Goal: Transaction & Acquisition: Purchase product/service

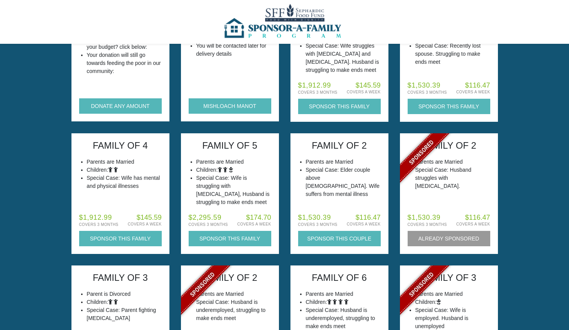
scroll to position [77, 0]
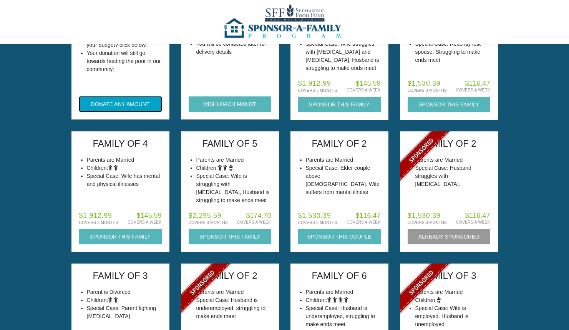
click at [119, 105] on button "DONATE ANY AMOUNT" at bounding box center [120, 103] width 83 height 15
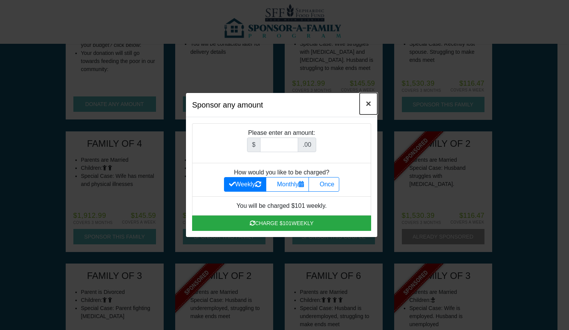
drag, startPoint x: 371, startPoint y: 100, endPoint x: 371, endPoint y: 93, distance: 7.7
click at [371, 100] on span "×" at bounding box center [368, 103] width 5 height 10
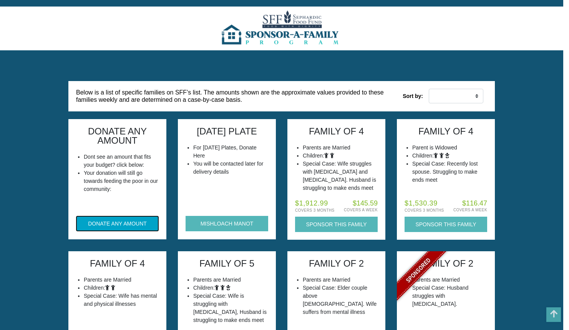
scroll to position [0, 0]
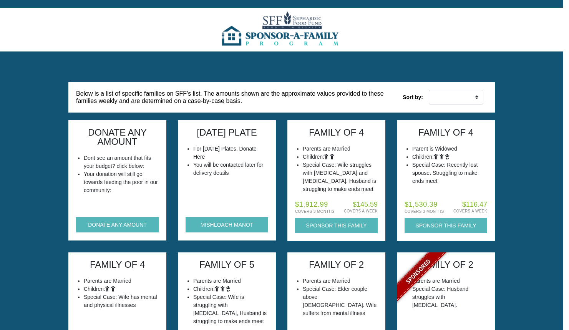
click at [298, 41] on img at bounding box center [281, 30] width 125 height 44
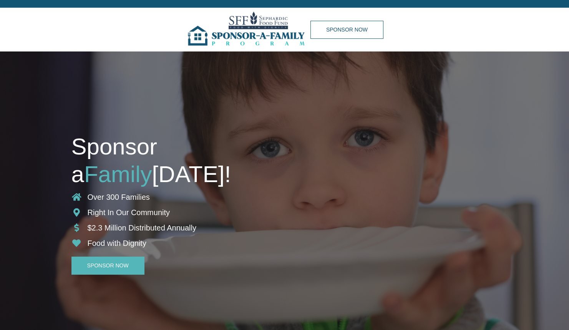
click at [252, 27] on img at bounding box center [248, 30] width 125 height 44
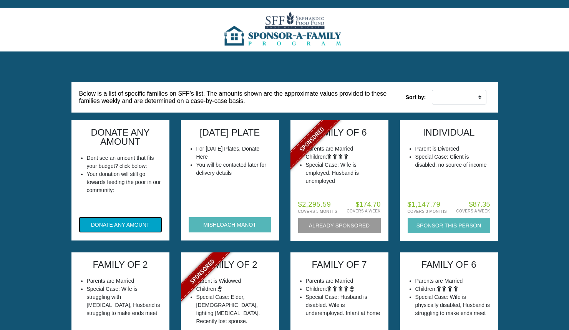
click at [120, 224] on button "DONATE ANY AMOUNT" at bounding box center [120, 224] width 83 height 15
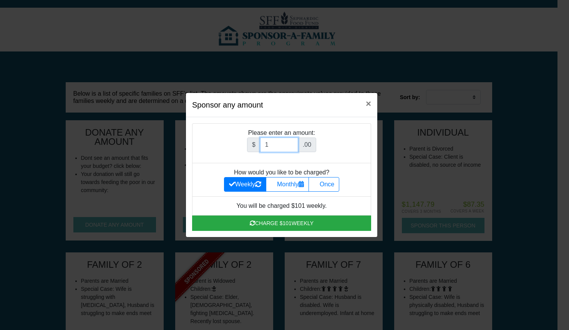
type input "1"
click at [293, 147] on input "1" at bounding box center [279, 145] width 38 height 15
click at [328, 185] on label "Once" at bounding box center [323, 184] width 31 height 15
click at [318, 185] on input "Once" at bounding box center [315, 182] width 5 height 5
radio input "true"
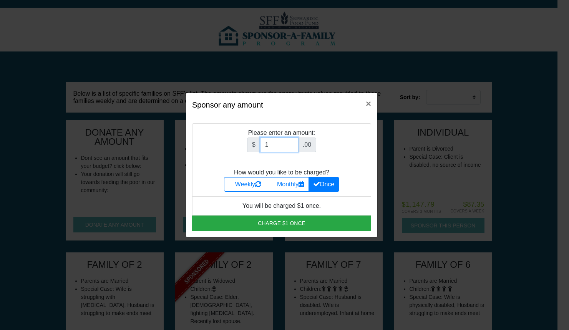
click at [282, 146] on input "1" at bounding box center [279, 145] width 38 height 15
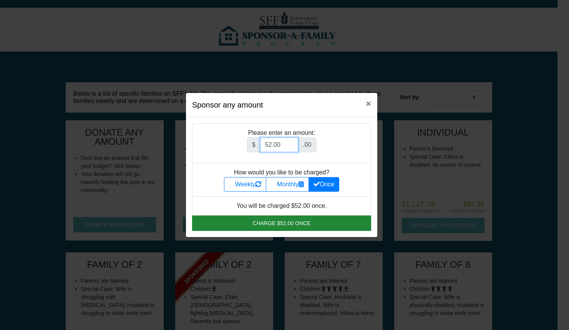
type input "52.00"
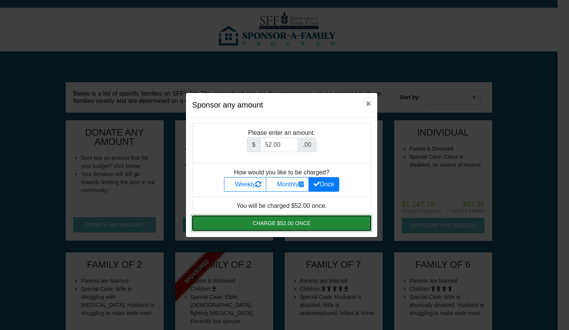
click at [272, 223] on button "Charge $52.00 once" at bounding box center [281, 222] width 179 height 15
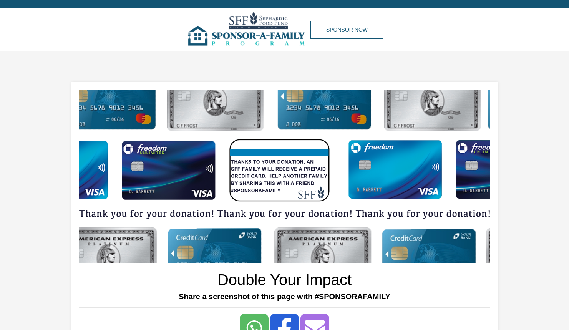
click at [266, 28] on img at bounding box center [248, 30] width 125 height 44
